Goal: Book appointment/travel/reservation

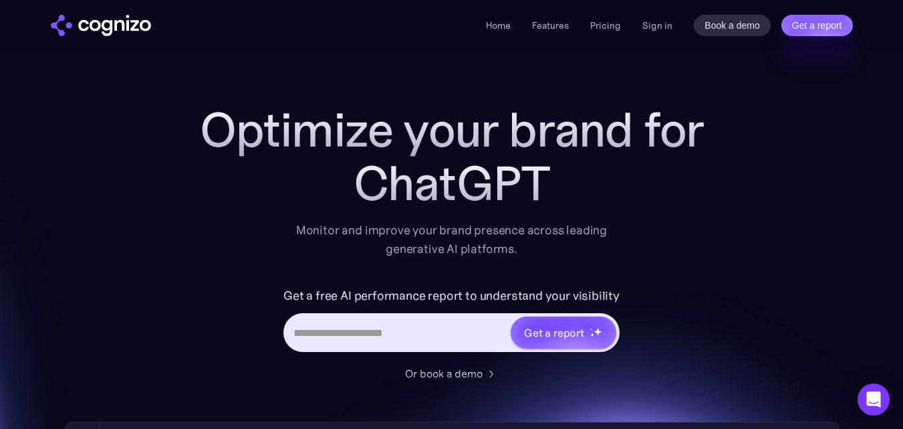
click at [95, 27] on img "home" at bounding box center [101, 25] width 100 height 21
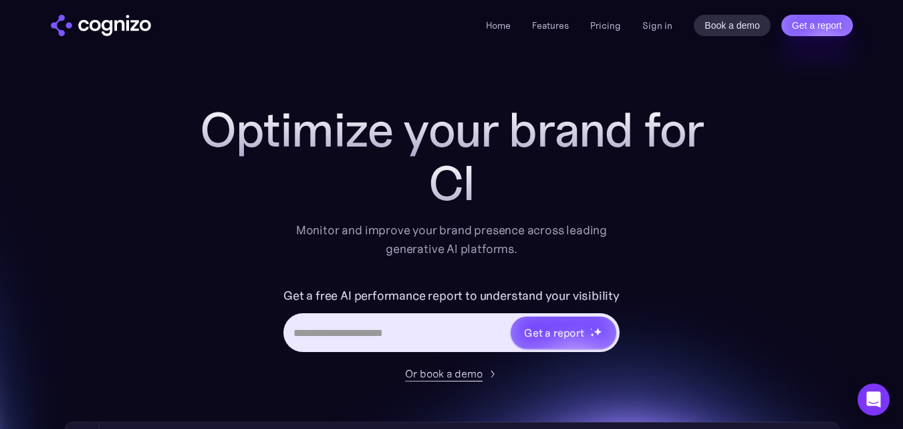
click at [450, 373] on div "Or book a demo" at bounding box center [444, 373] width 78 height 16
